Goal: Find specific page/section: Find specific page/section

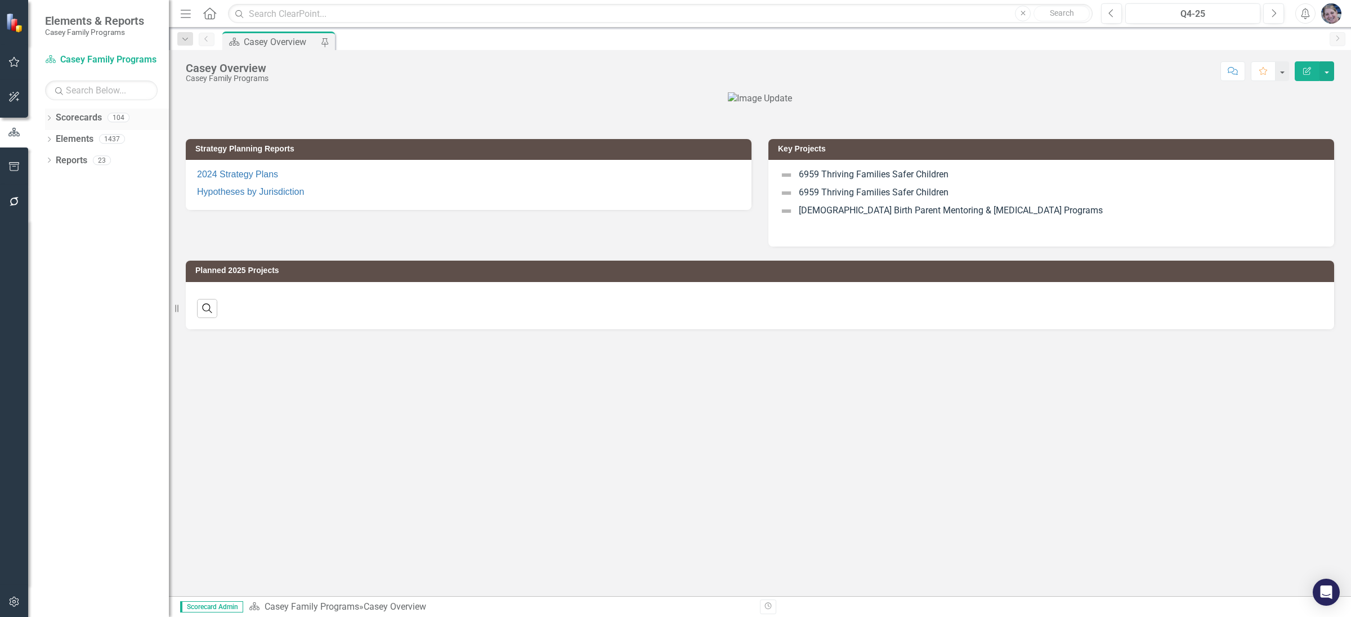
click at [48, 119] on icon "Dropdown" at bounding box center [49, 119] width 8 height 6
click at [56, 142] on icon "Dropdown" at bounding box center [55, 138] width 8 height 7
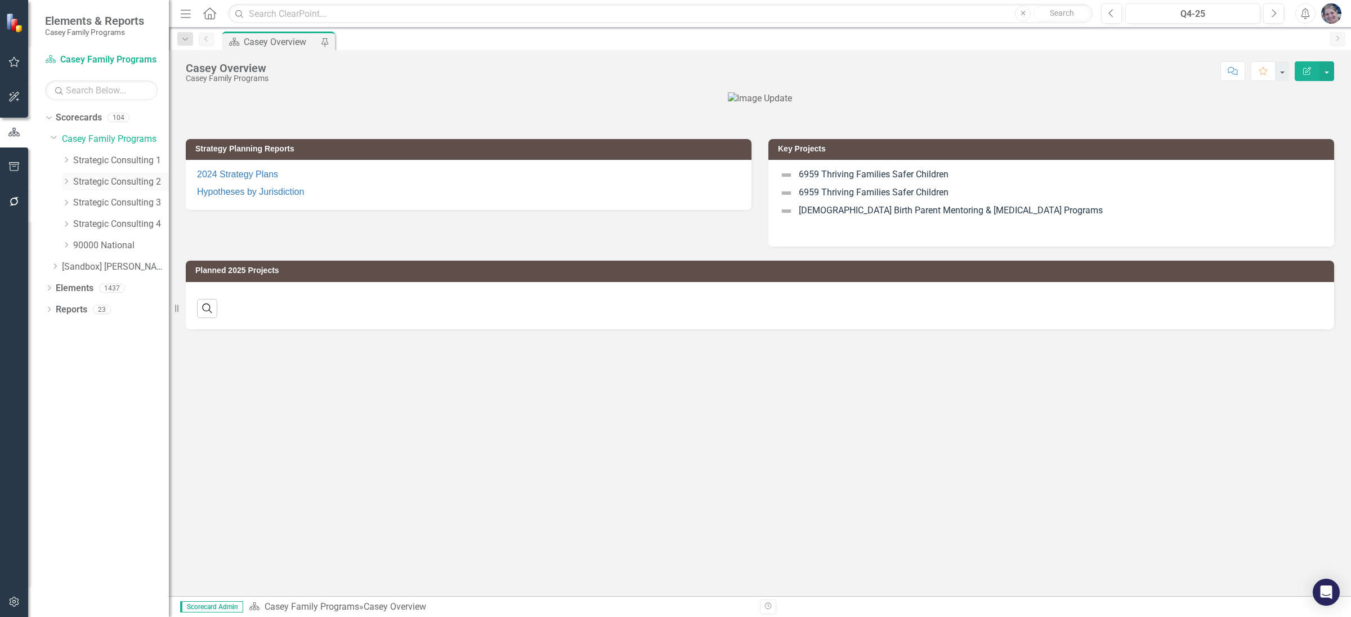
click at [66, 183] on icon "Dropdown" at bounding box center [66, 181] width 8 height 7
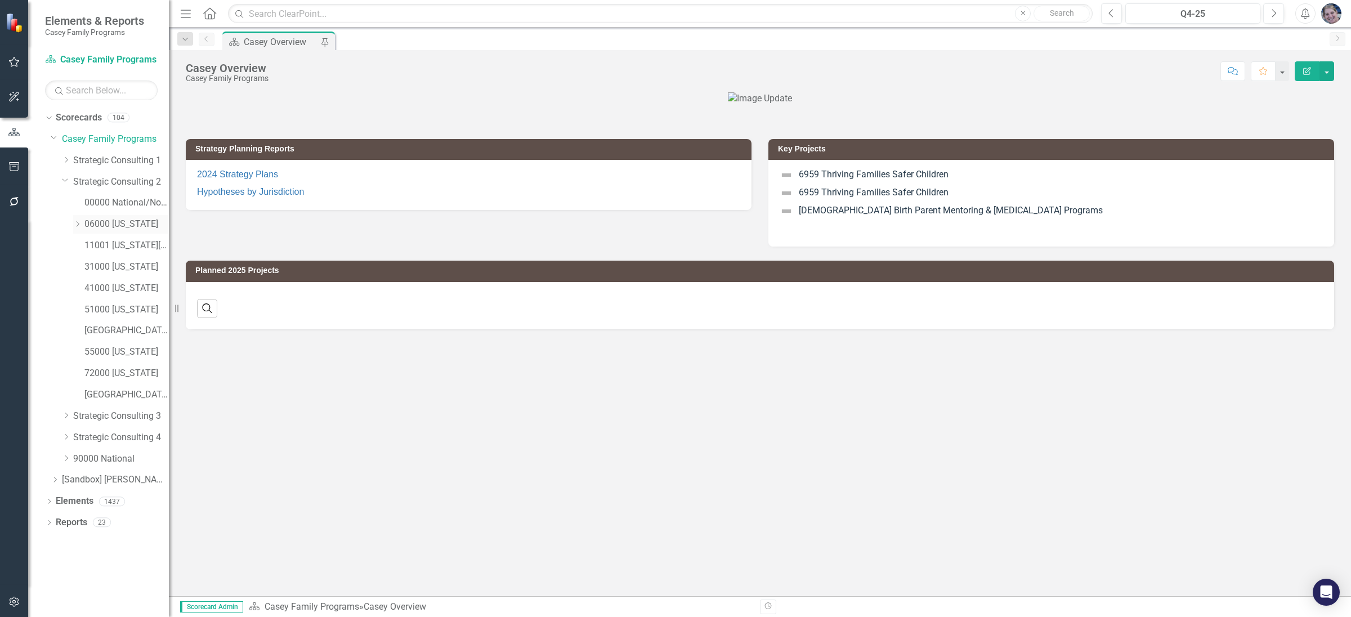
click at [77, 222] on icon "Dropdown" at bounding box center [77, 224] width 8 height 7
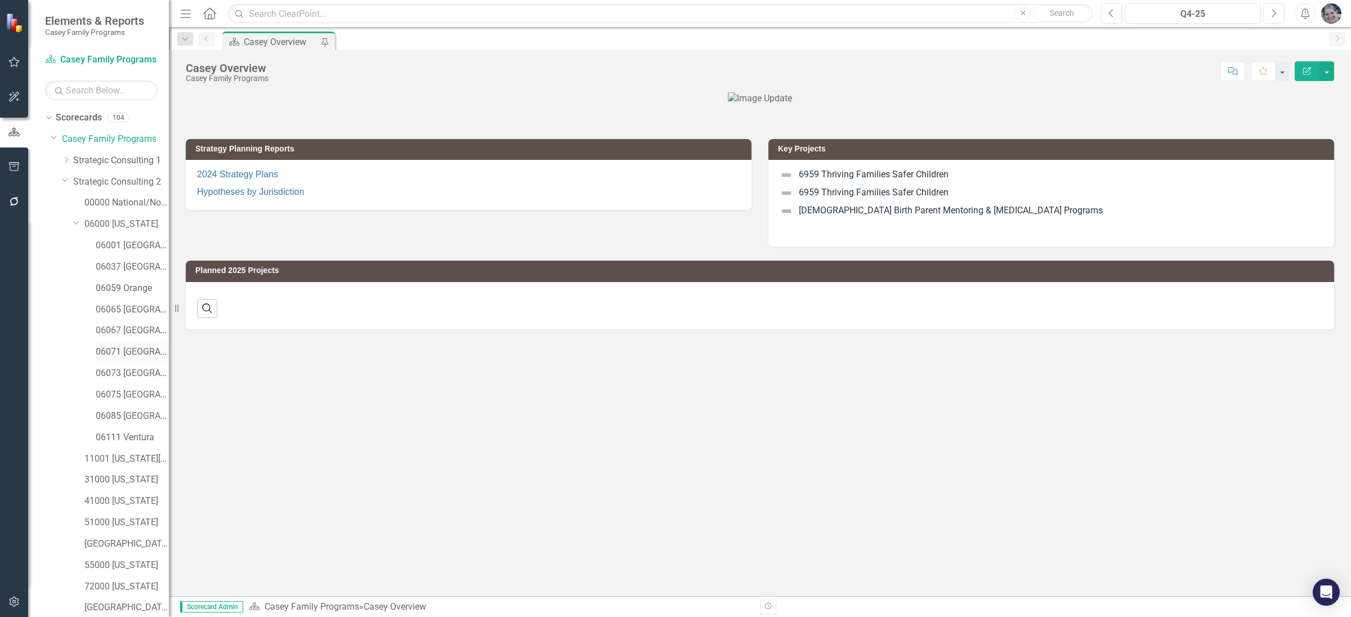
click at [123, 348] on link "06071 [GEOGRAPHIC_DATA]" at bounding box center [132, 352] width 73 height 13
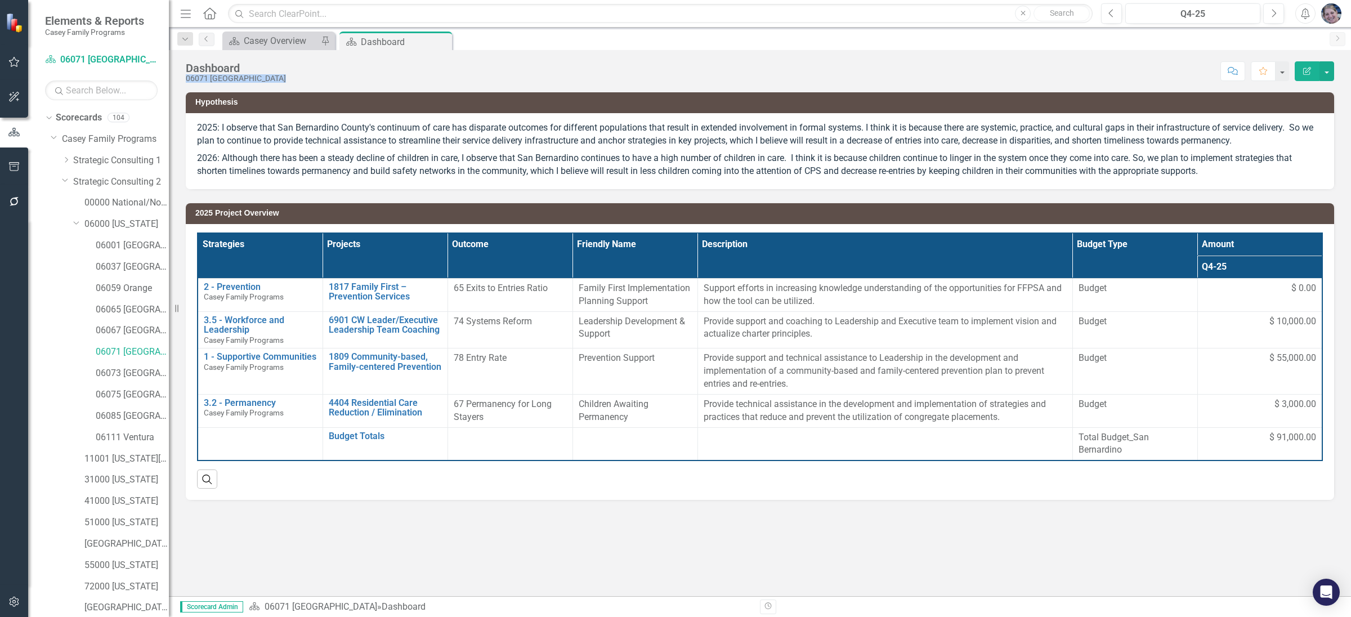
drag, startPoint x: 268, startPoint y: 77, endPoint x: 184, endPoint y: 77, distance: 84.4
click at [184, 77] on div "Dashboard 06071 [GEOGRAPHIC_DATA] Score: N/A Q4-25 Completed Comment Favorite E…" at bounding box center [760, 67] width 1182 height 34
copy div "27804 Lor Ipsumdolor Sitam: C/A E2-92 Seddoeius Tempori Utlabore Etdo Magnaa En…"
